Goal: Information Seeking & Learning: Learn about a topic

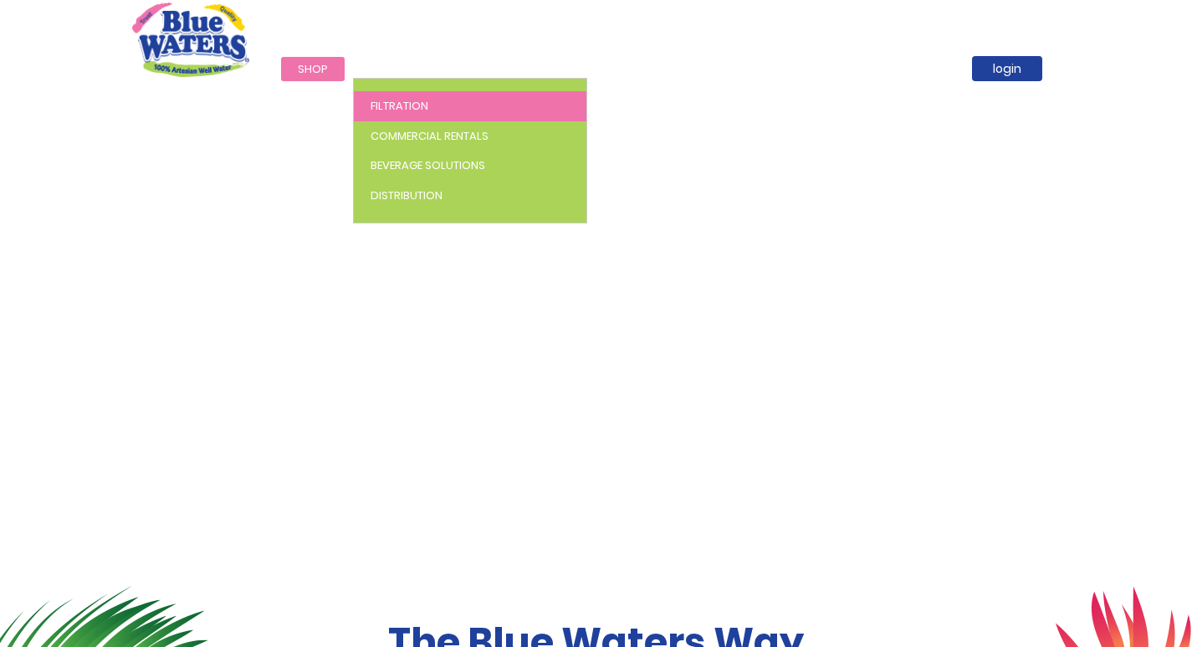
click at [392, 78] on ul "Filtration Commercial Rentals Beverage Solutions Distribution" at bounding box center [470, 151] width 234 height 146
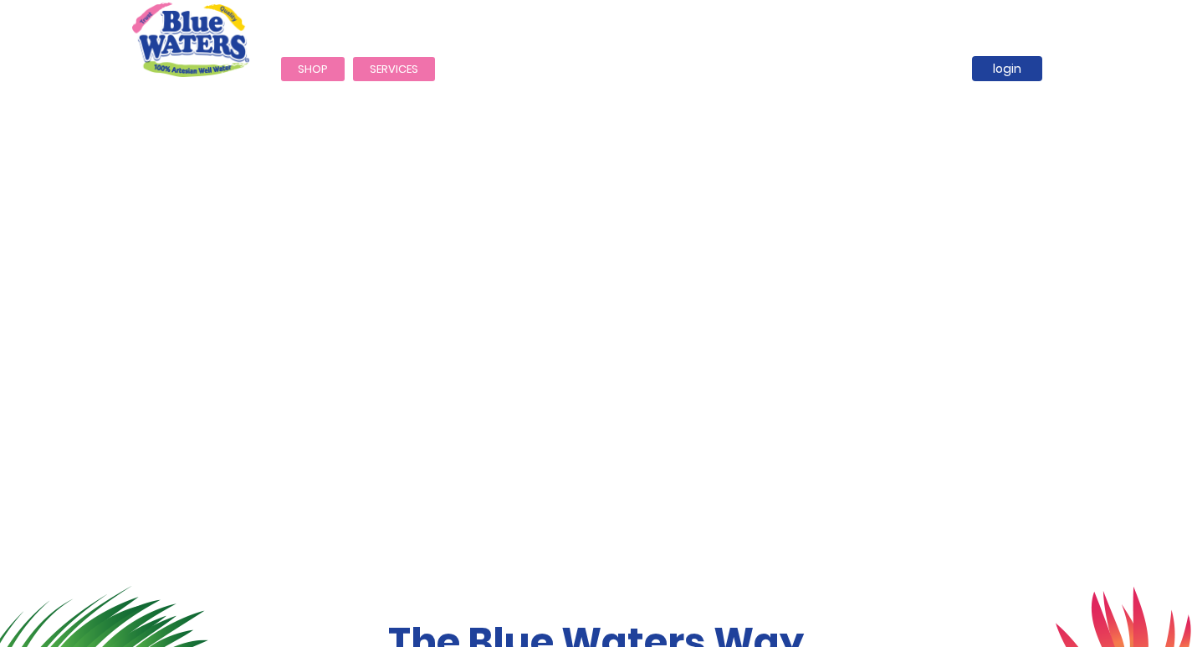
click at [392, 69] on span "Services" at bounding box center [394, 69] width 49 height 16
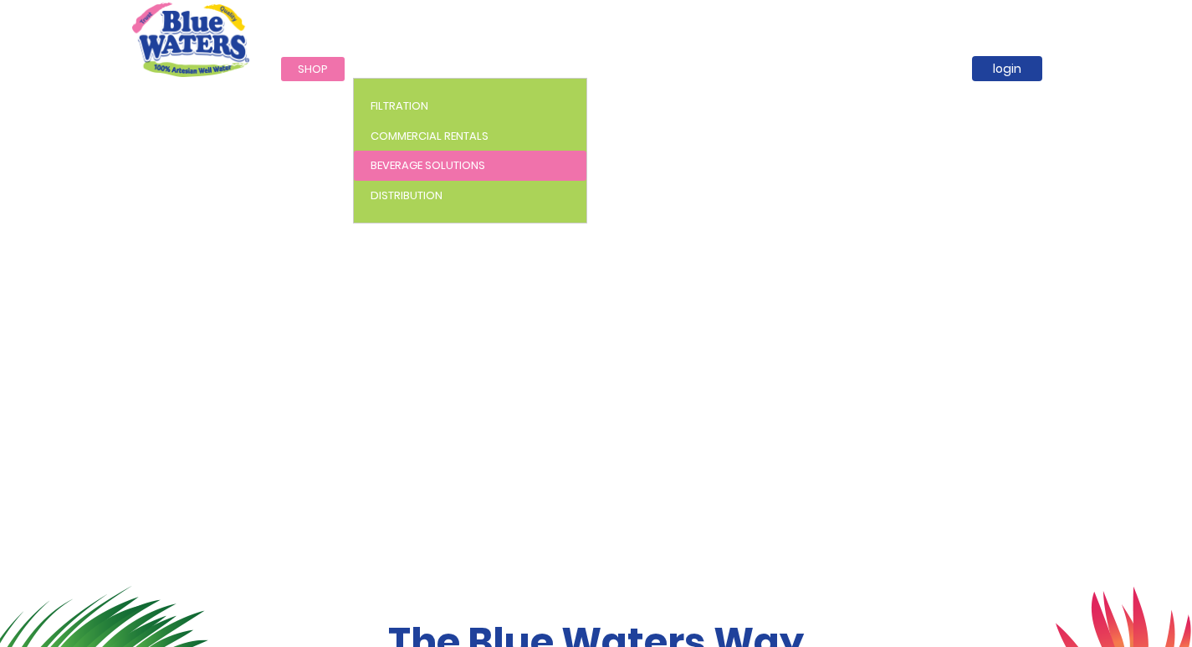
click at [413, 172] on span "Beverage Solutions" at bounding box center [428, 165] width 115 height 16
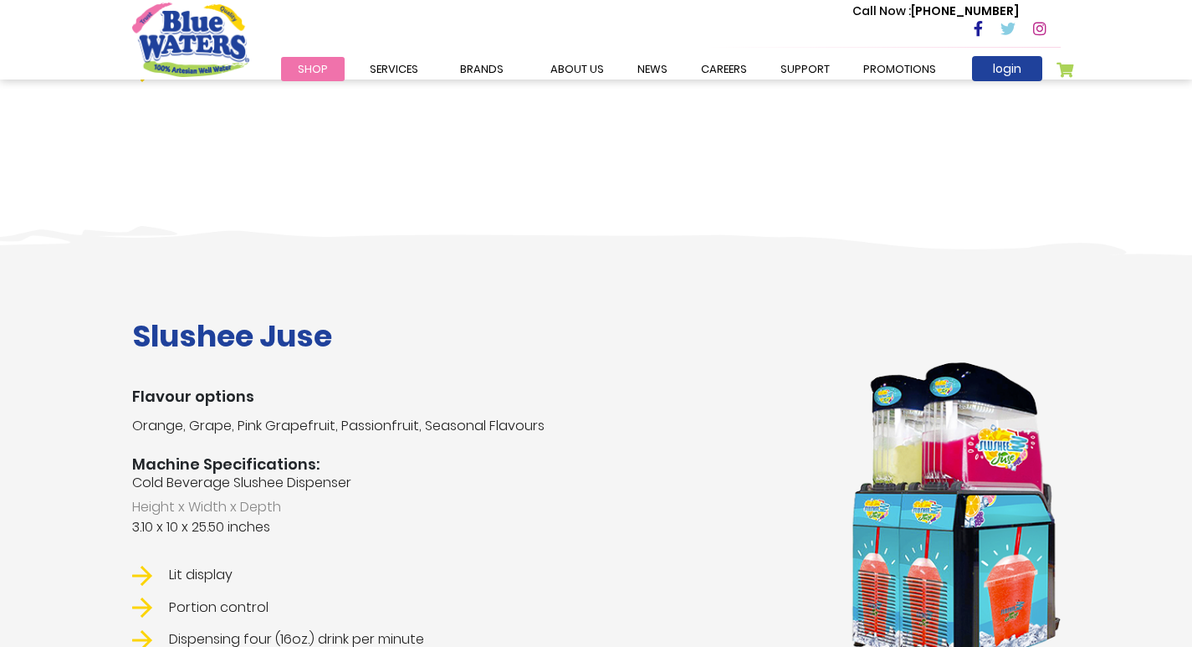
scroll to position [1506, 0]
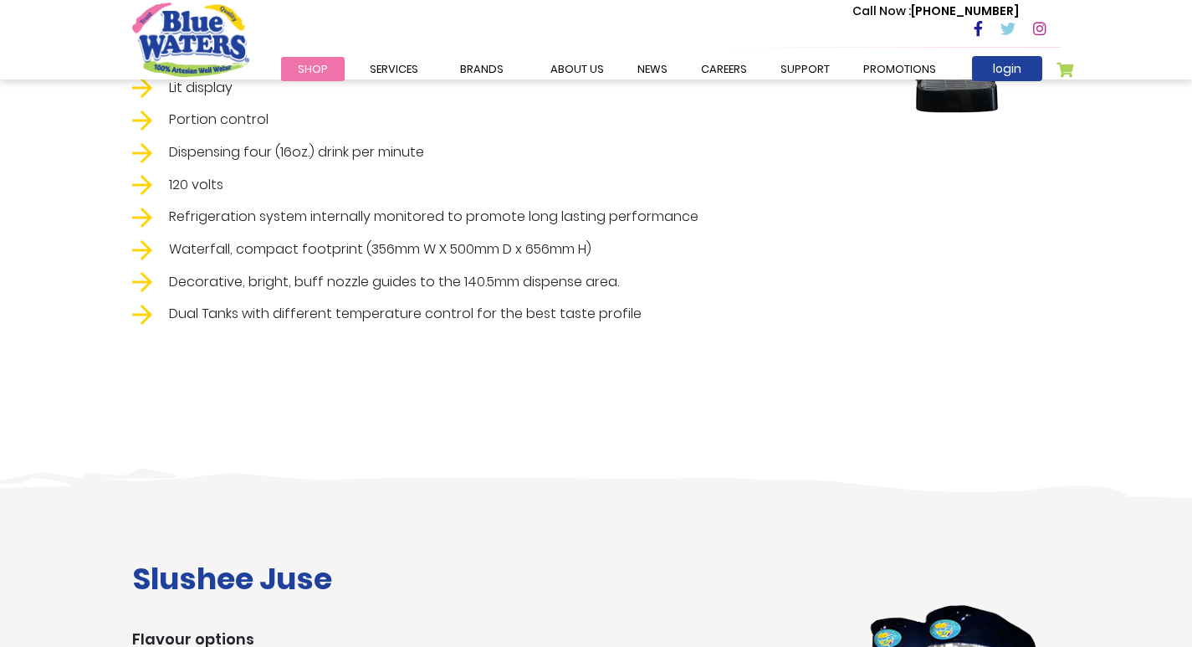
click at [298, 69] on span "Shop" at bounding box center [313, 69] width 30 height 16
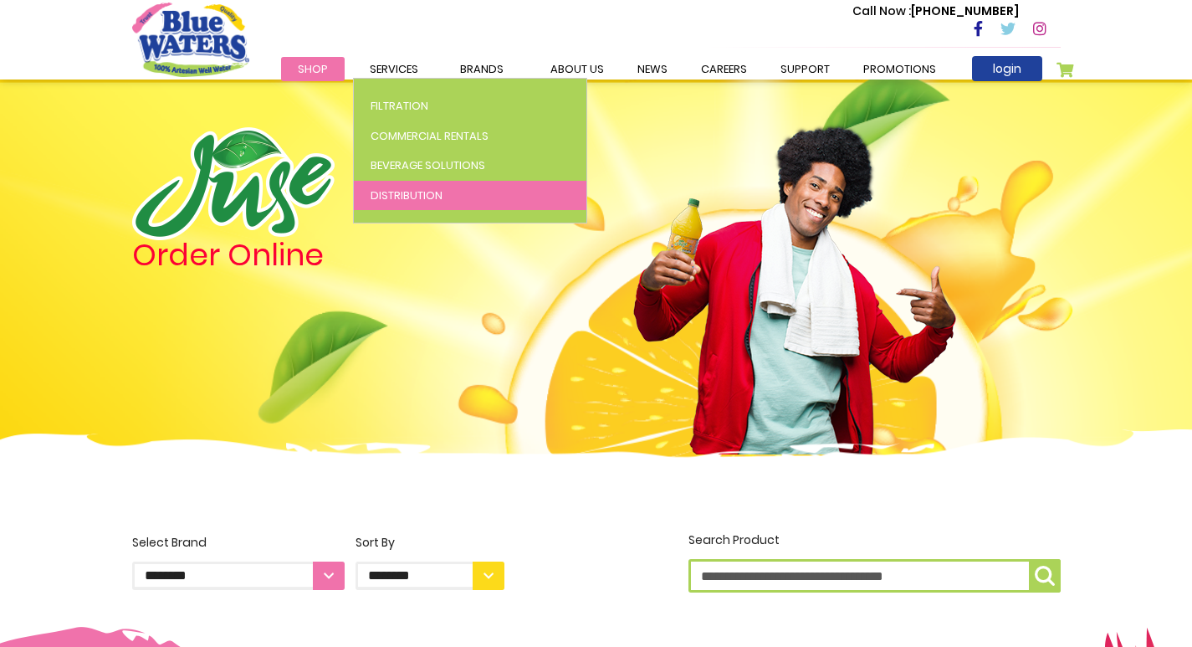
click at [411, 212] on ul "Filtration Commercial Rentals Beverage Solutions Distribution" at bounding box center [470, 151] width 234 height 146
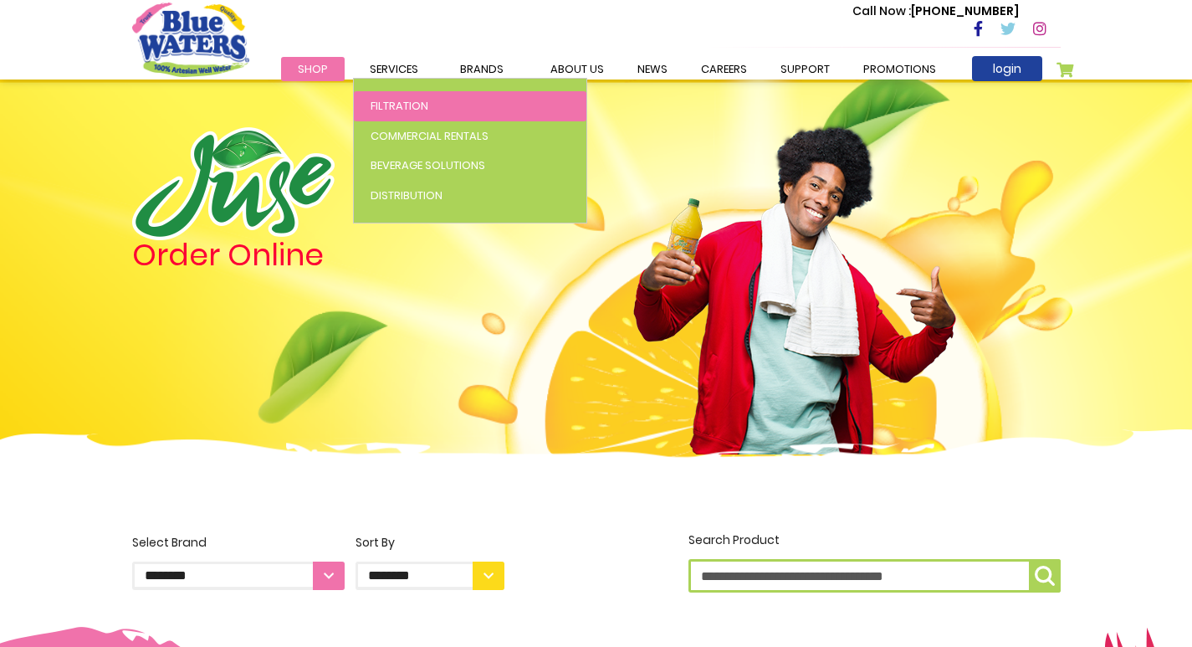
click at [406, 103] on span "Filtration" at bounding box center [400, 106] width 58 height 16
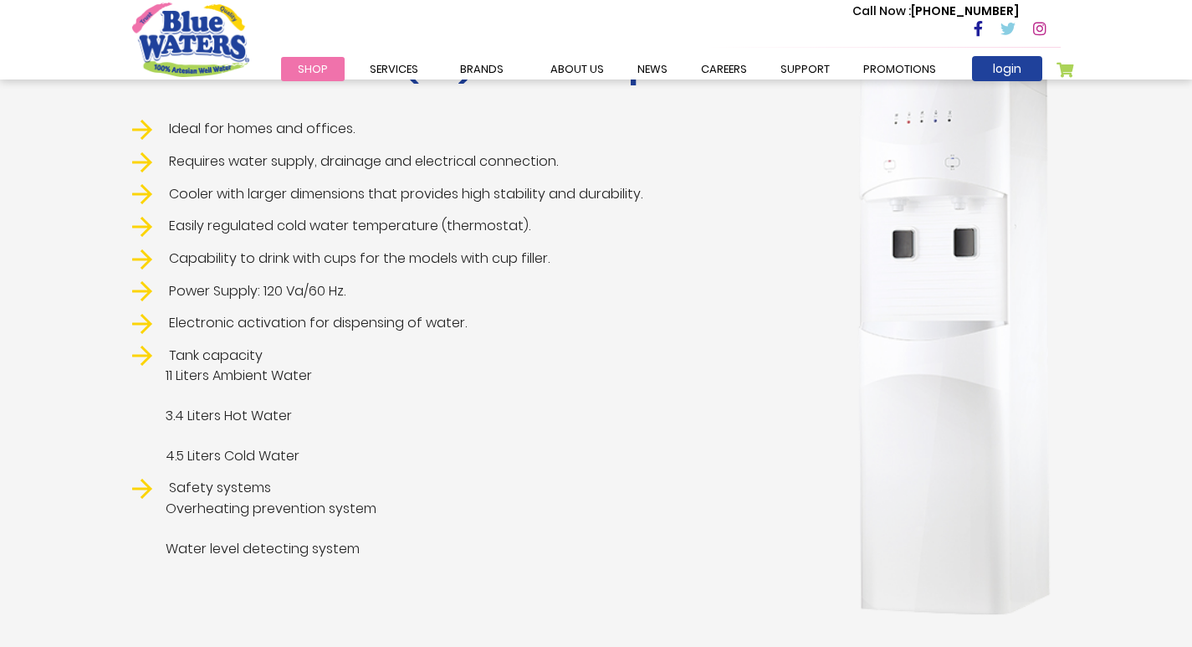
scroll to position [418, 0]
drag, startPoint x: 799, startPoint y: 233, endPoint x: 482, endPoint y: 602, distance: 487.1
click at [482, 602] on div "High quality drinking Hot, Cold and Ambient Reverse Osmosis (RO) Water Dispense…" at bounding box center [477, 341] width 715 height 657
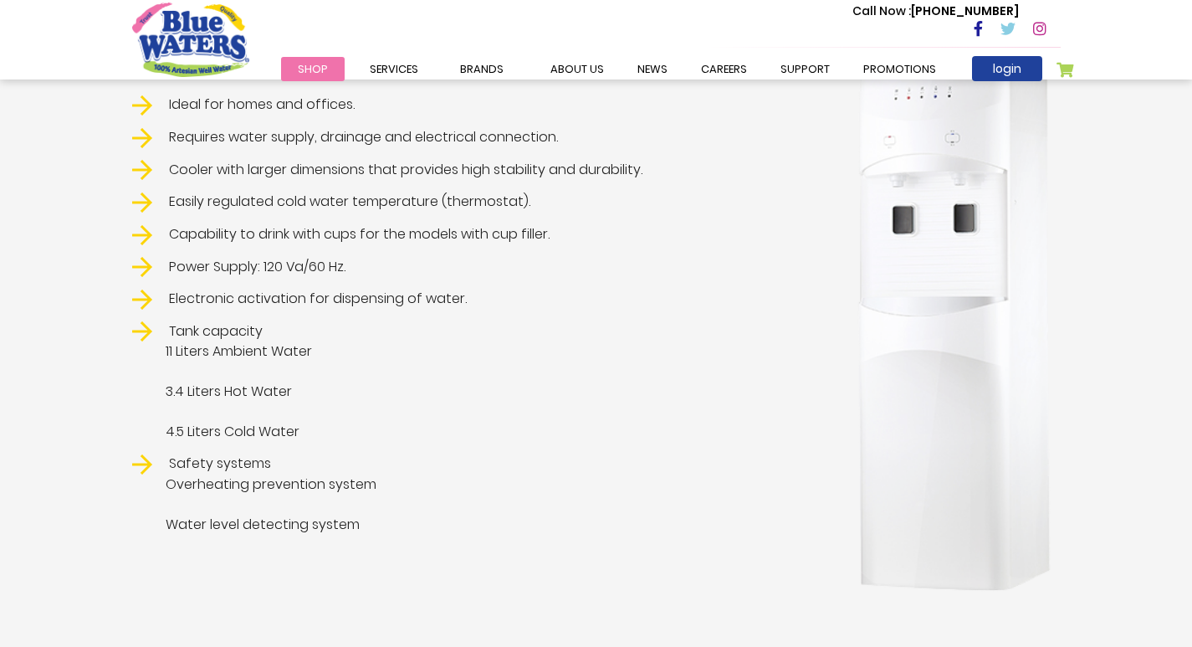
scroll to position [443, 0]
drag, startPoint x: 346, startPoint y: 264, endPoint x: 264, endPoint y: 264, distance: 81.2
click at [264, 264] on li "Power Supply: 120 Va/60 Hz." at bounding box center [477, 265] width 690 height 21
copy li "120 Va/60 Hz"
click at [772, 357] on span "11 Liters Ambient Water" at bounding box center [477, 350] width 690 height 20
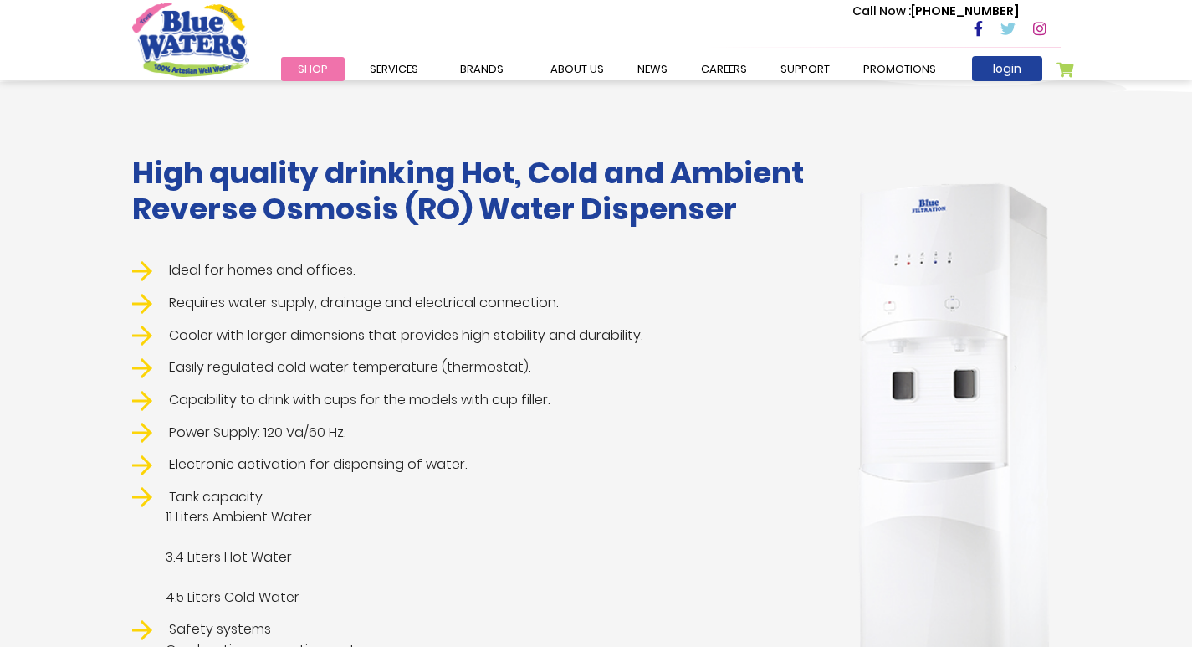
scroll to position [360, 0]
